Goal: Information Seeking & Learning: Learn about a topic

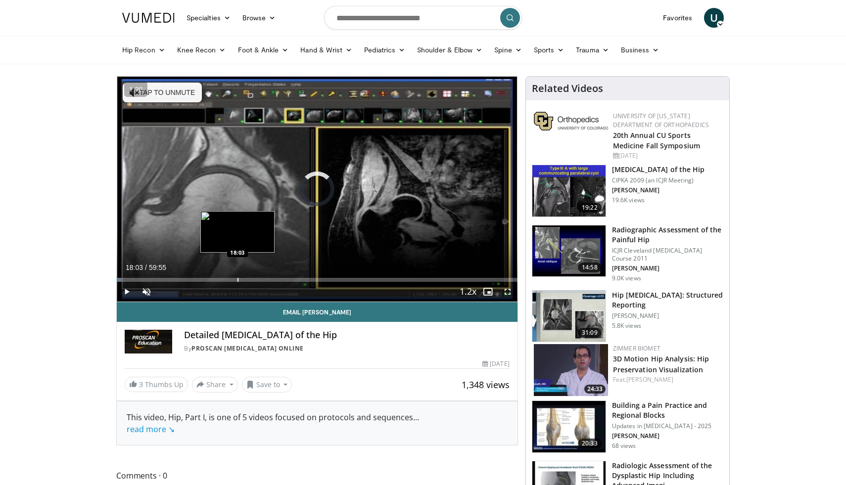
click at [237, 280] on div "Progress Bar" at bounding box center [237, 280] width 1 height 4
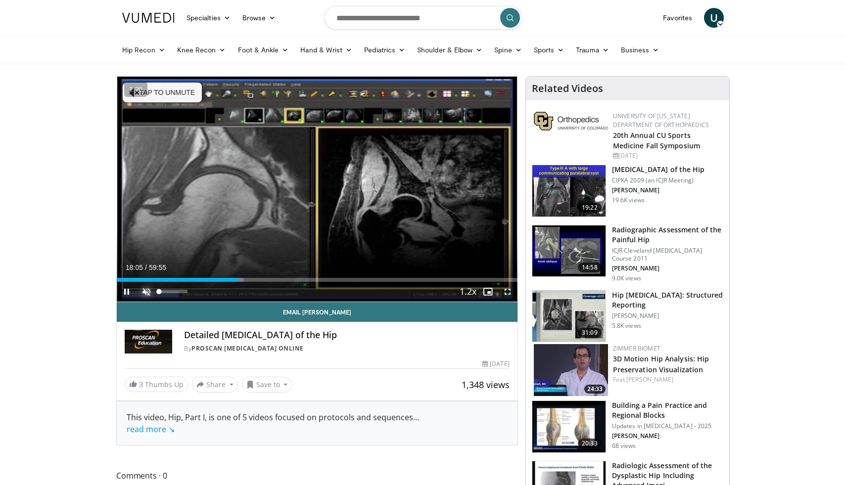
click at [148, 293] on span "Video Player" at bounding box center [147, 292] width 20 height 20
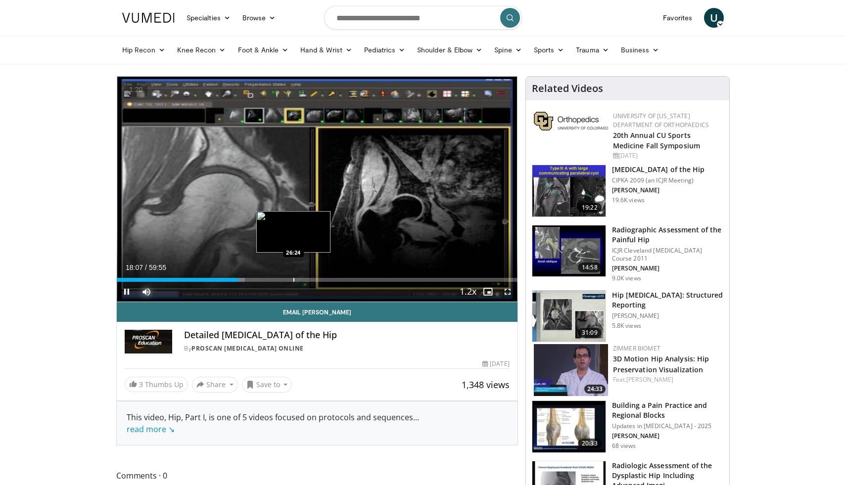
click at [293, 278] on div "Progress Bar" at bounding box center [293, 280] width 1 height 4
click at [316, 280] on div "Progress Bar" at bounding box center [316, 280] width 1 height 4
click at [331, 280] on div "Progress Bar" at bounding box center [331, 280] width 1 height 4
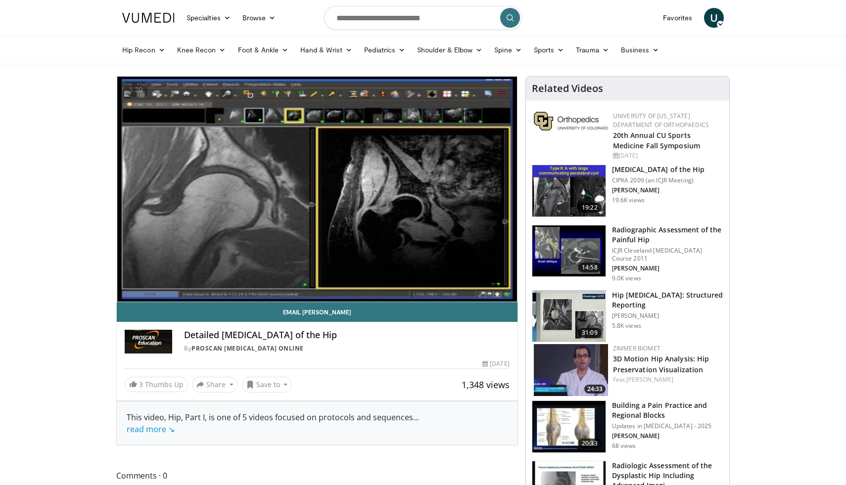
click at [650, 170] on h3 "[MEDICAL_DATA] of the Hip" at bounding box center [658, 170] width 93 height 10
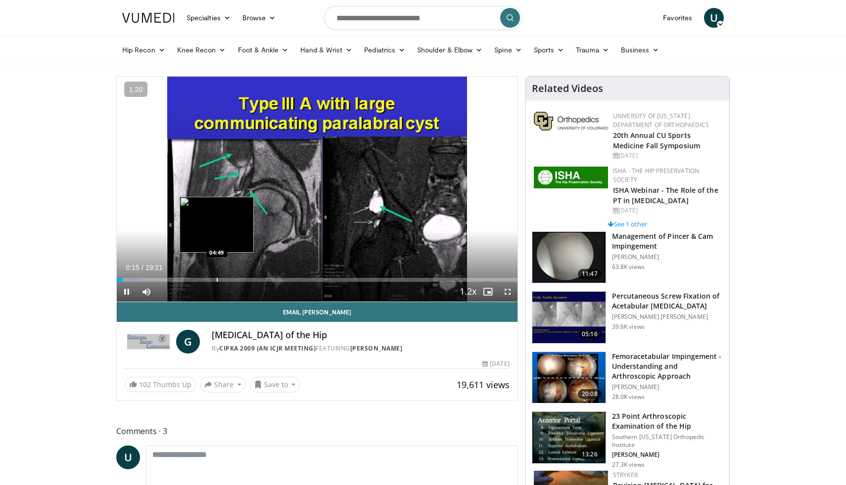
click at [217, 278] on div "Progress Bar" at bounding box center [217, 280] width 1 height 4
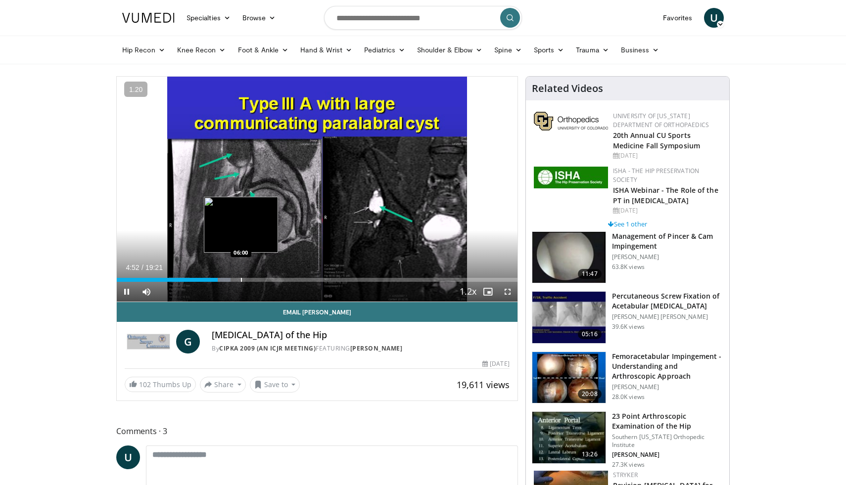
click at [241, 281] on div "Progress Bar" at bounding box center [241, 280] width 1 height 4
click at [262, 282] on div "Current Time 6:01 / Duration 19:21 Pause Skip Backward Skip Forward Mute 0% Loa…" at bounding box center [317, 292] width 401 height 20
click at [266, 280] on div "Progress Bar" at bounding box center [266, 280] width 1 height 4
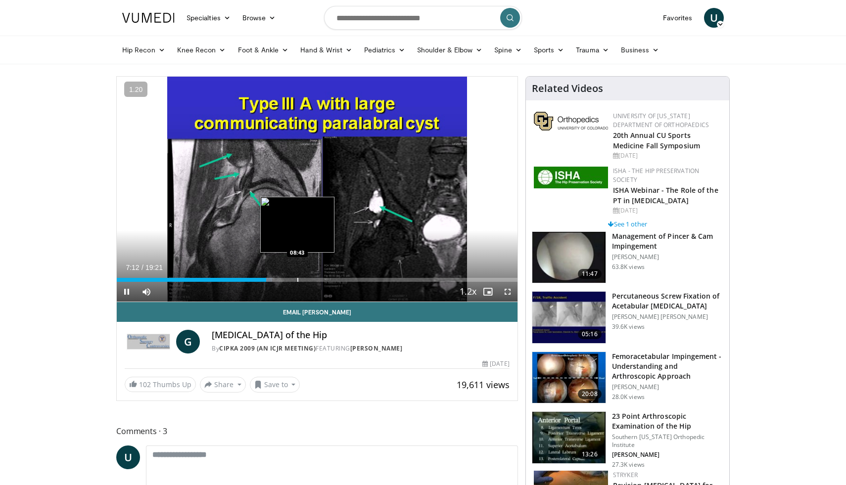
click at [297, 278] on div "Progress Bar" at bounding box center [297, 280] width 1 height 4
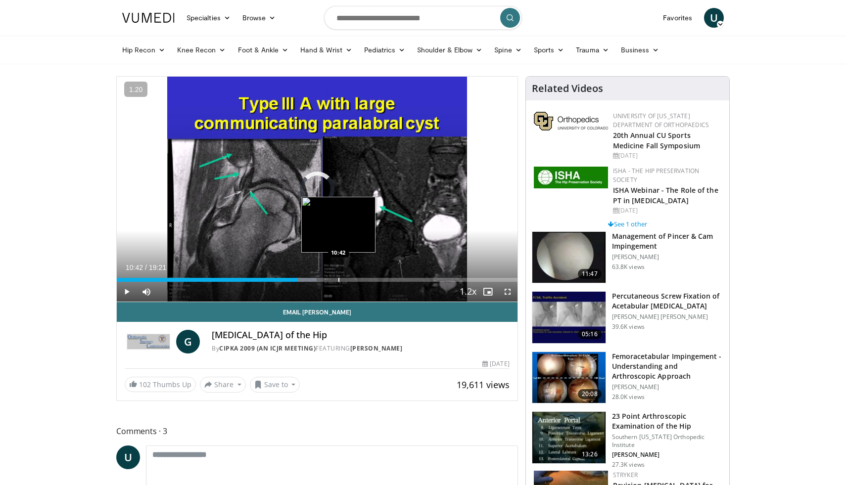
click at [338, 281] on div "Progress Bar" at bounding box center [338, 280] width 1 height 4
click at [356, 280] on div "Progress Bar" at bounding box center [356, 280] width 1 height 4
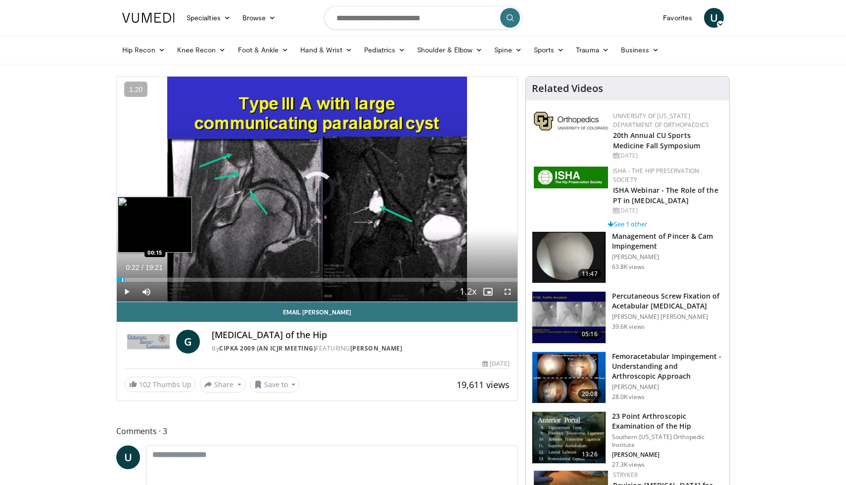
drag, startPoint x: 355, startPoint y: 280, endPoint x: 120, endPoint y: 278, distance: 235.0
click at [120, 278] on div "Loaded : 0.00% 00:18 00:15" at bounding box center [317, 280] width 401 height 4
drag, startPoint x: 122, startPoint y: 281, endPoint x: 114, endPoint y: 281, distance: 7.9
click at [129, 292] on span "Video Player" at bounding box center [127, 292] width 20 height 20
